Goal: Transaction & Acquisition: Purchase product/service

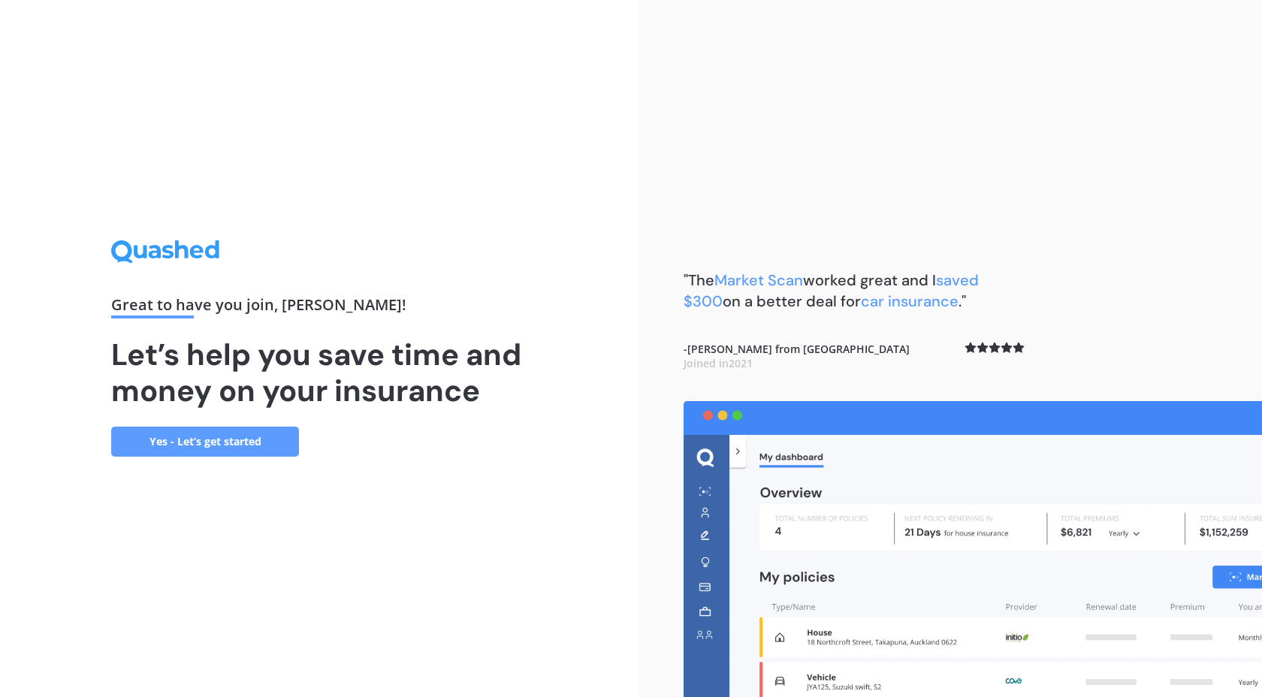
click at [239, 452] on link "Yes - Let’s get started" at bounding box center [205, 442] width 188 height 30
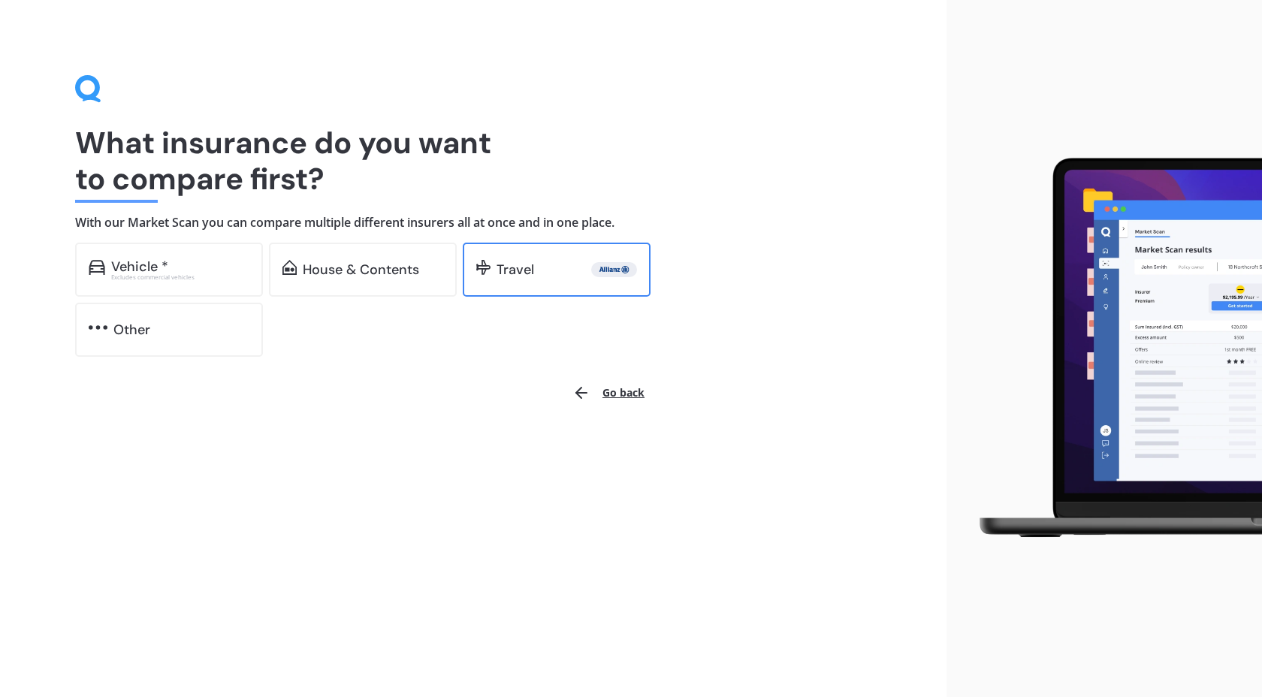
click at [546, 277] on div "Travel" at bounding box center [567, 269] width 141 height 15
